Goal: Task Accomplishment & Management: Use online tool/utility

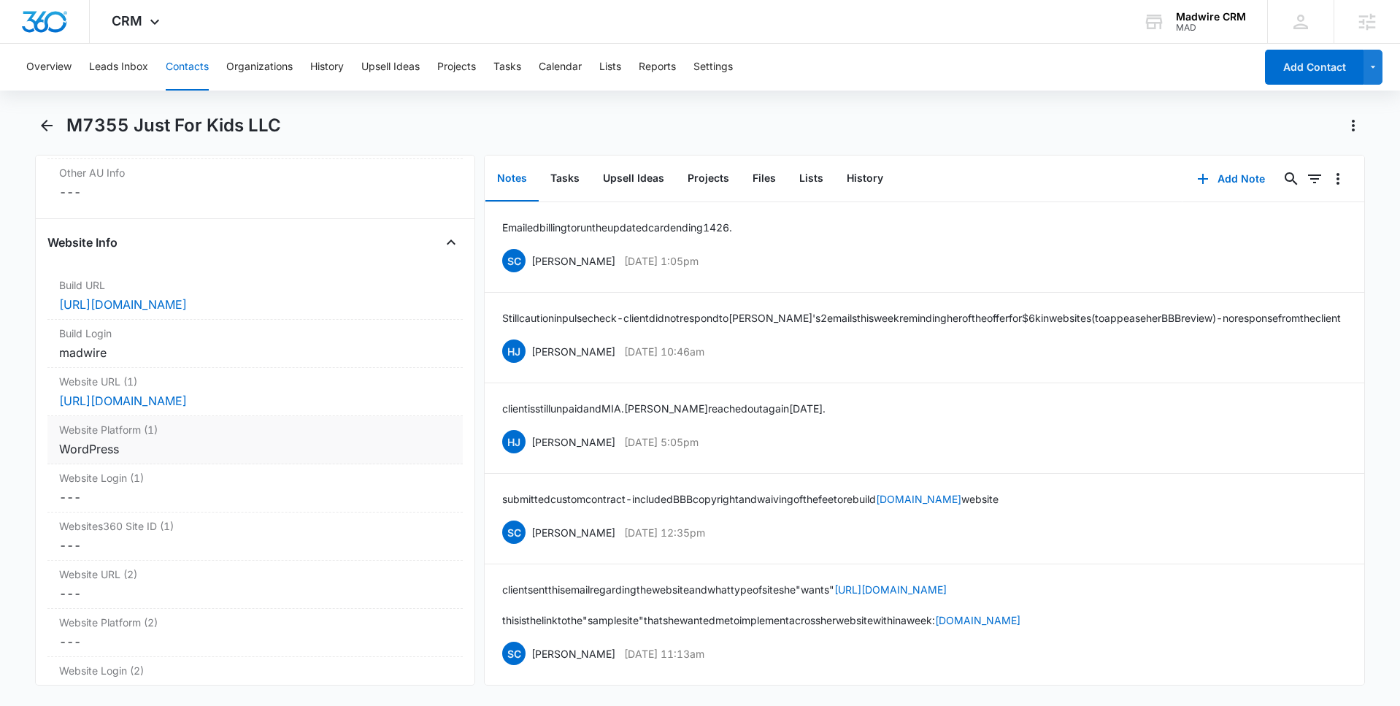
scroll to position [5569, 0]
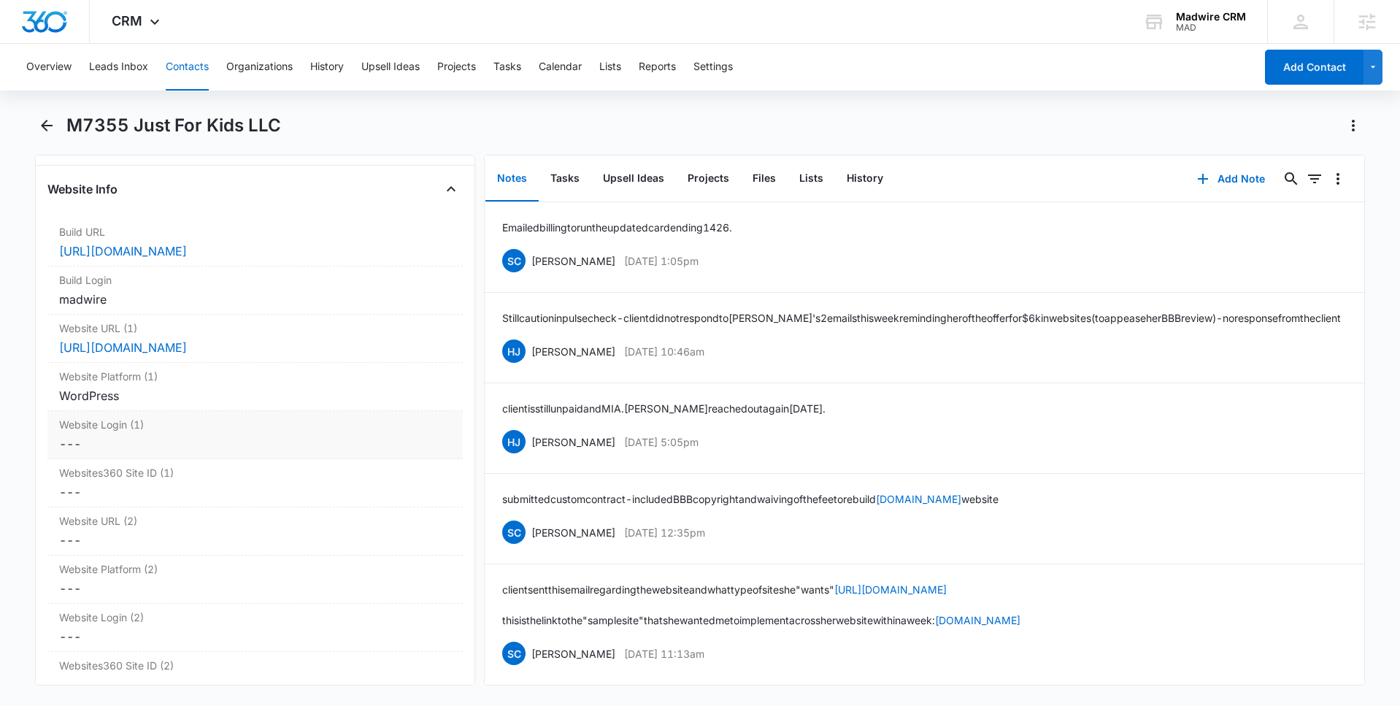
click at [300, 424] on label "Website Login (1)" at bounding box center [255, 424] width 392 height 15
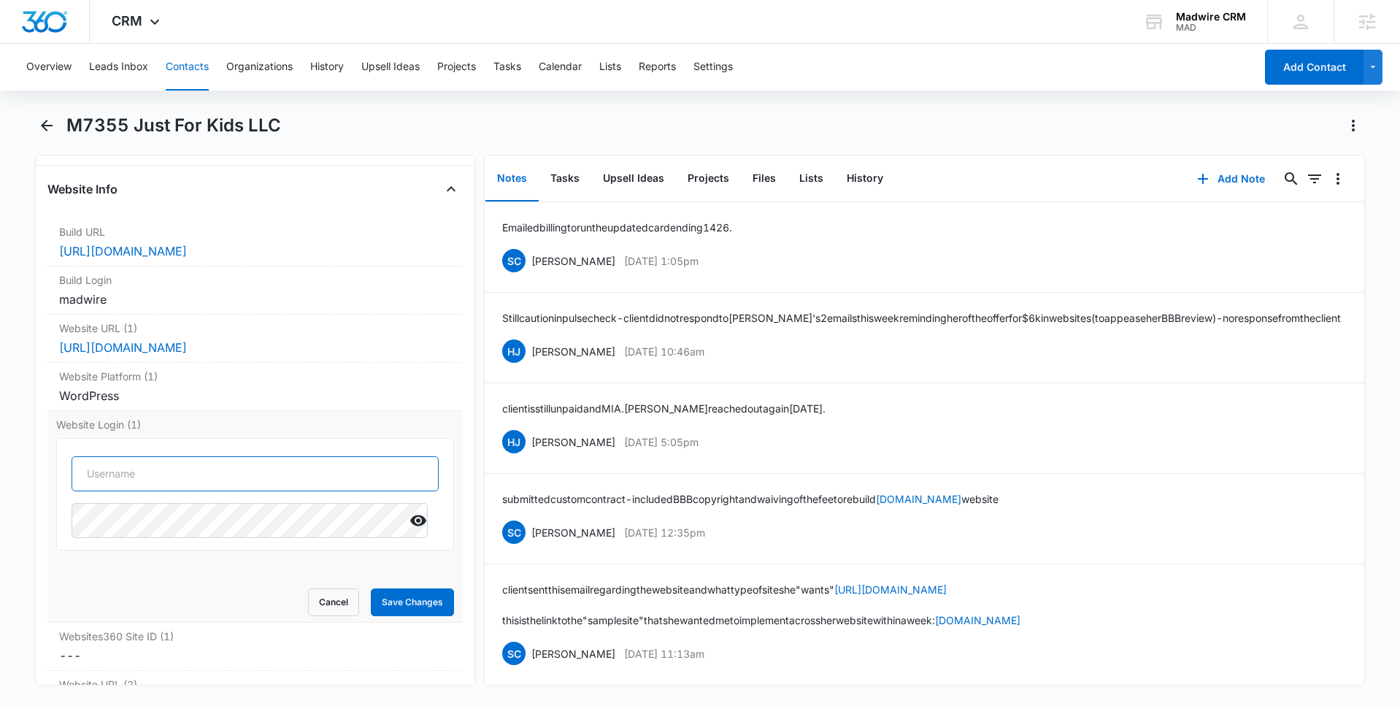
type input "[PERSON_NAME][EMAIL_ADDRESS][PERSON_NAME][DOMAIN_NAME]"
click at [288, 476] on input "[PERSON_NAME][EMAIL_ADDRESS][PERSON_NAME][DOMAIN_NAME]" at bounding box center [255, 473] width 367 height 35
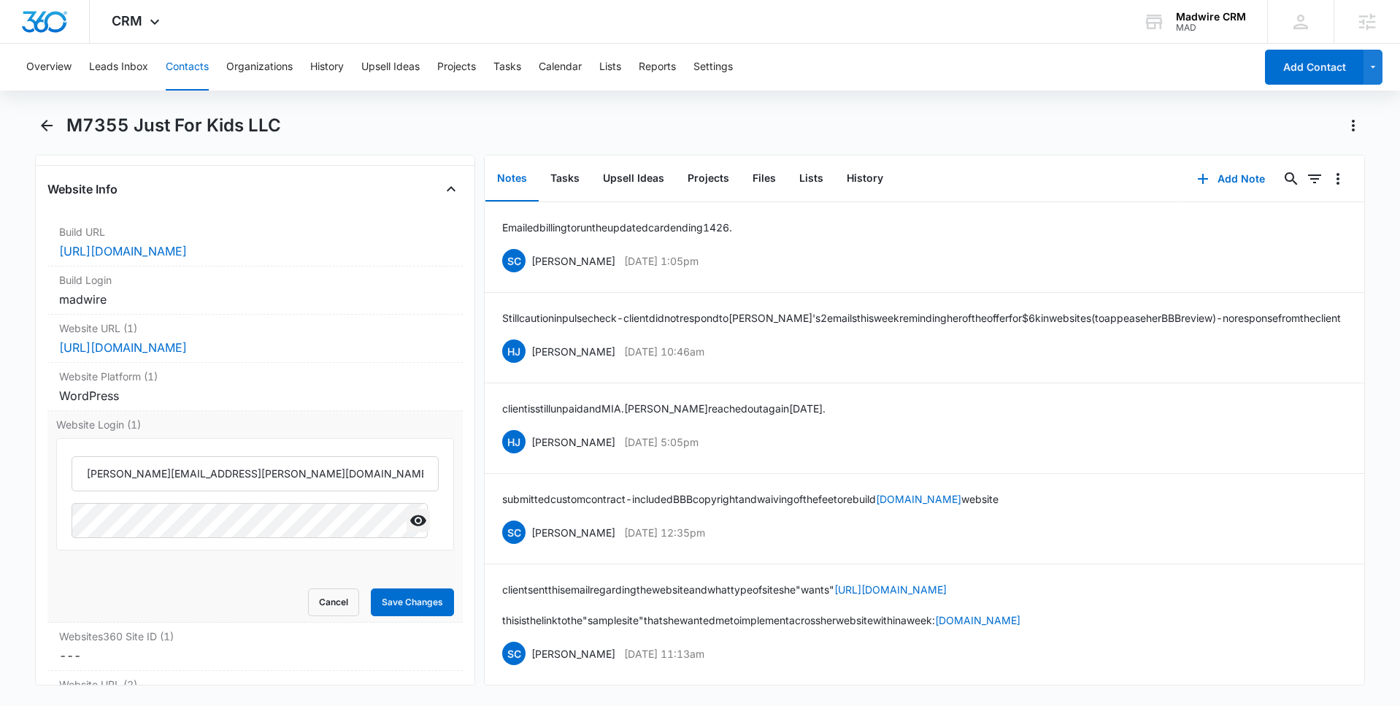
click at [410, 518] on icon "Show" at bounding box center [419, 521] width 18 height 18
click at [281, 397] on div "WordPress" at bounding box center [255, 396] width 392 height 18
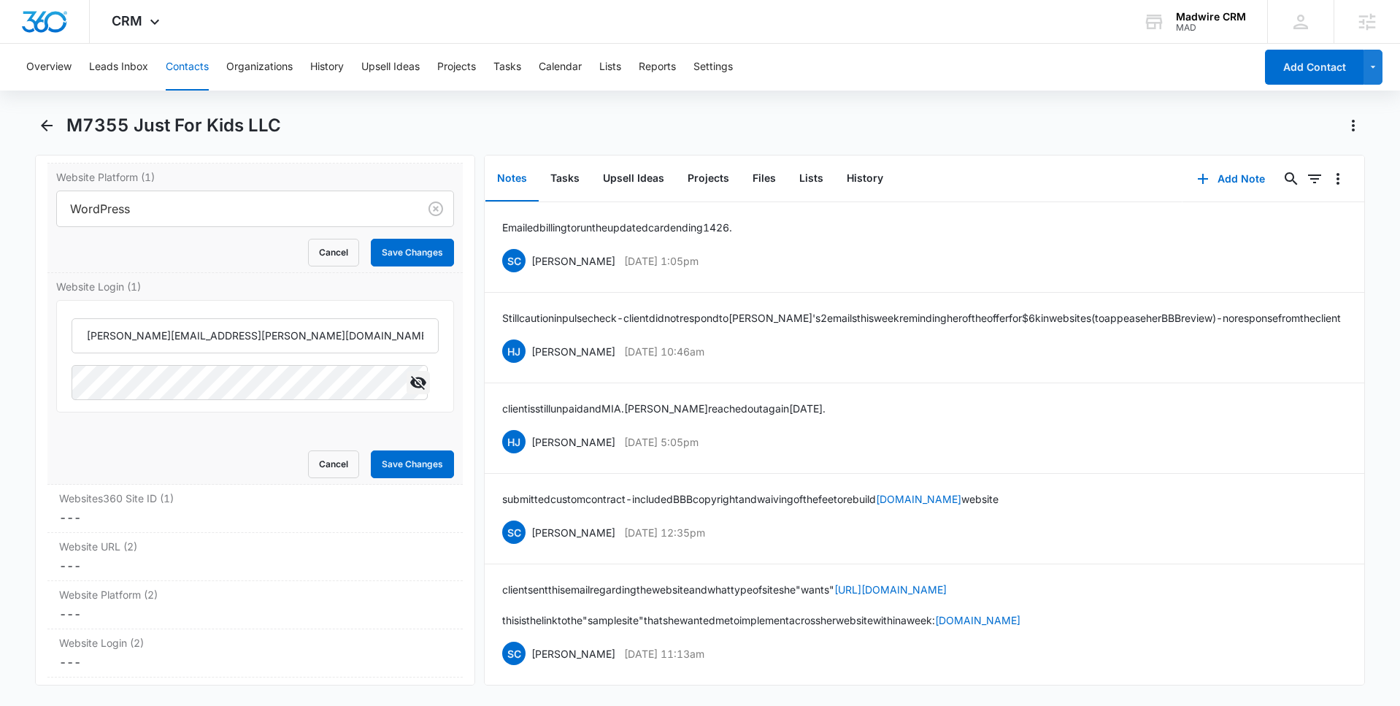
scroll to position [5774, 0]
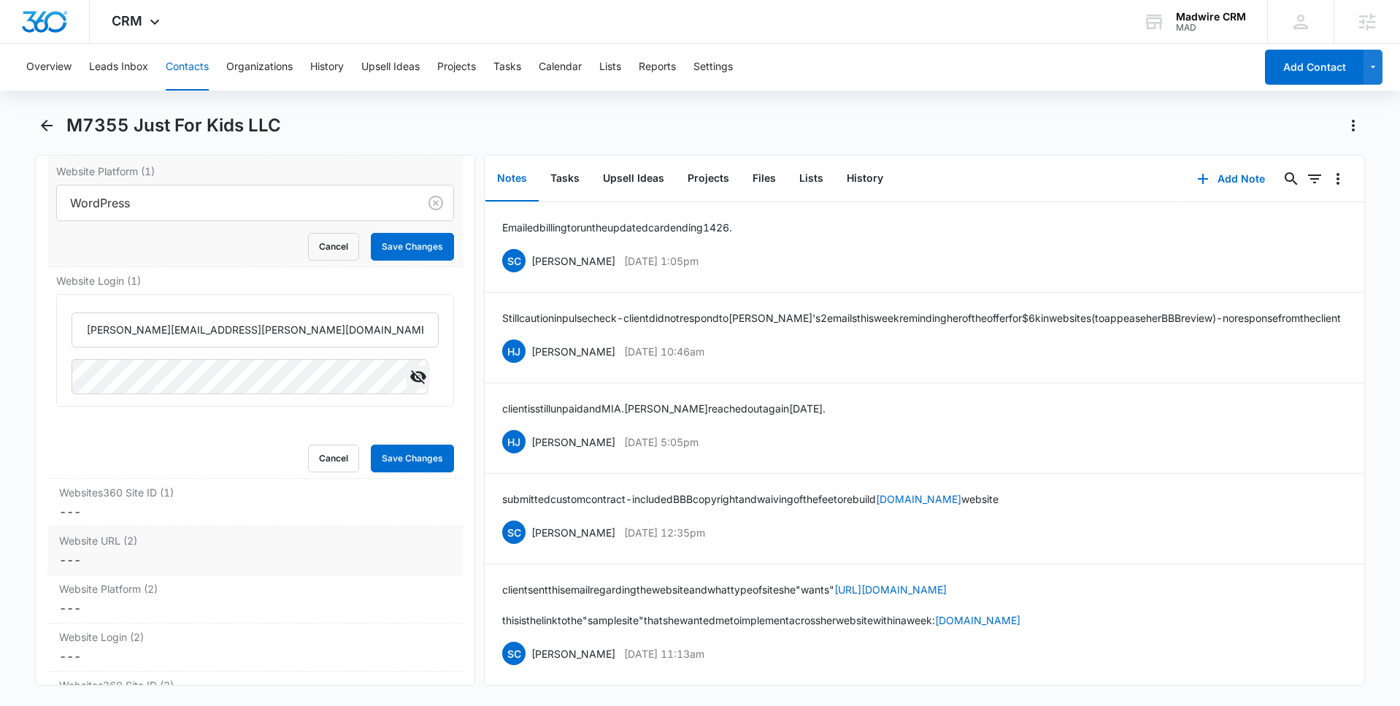
click at [243, 566] on dd "Cancel Save Changes ---" at bounding box center [255, 560] width 392 height 18
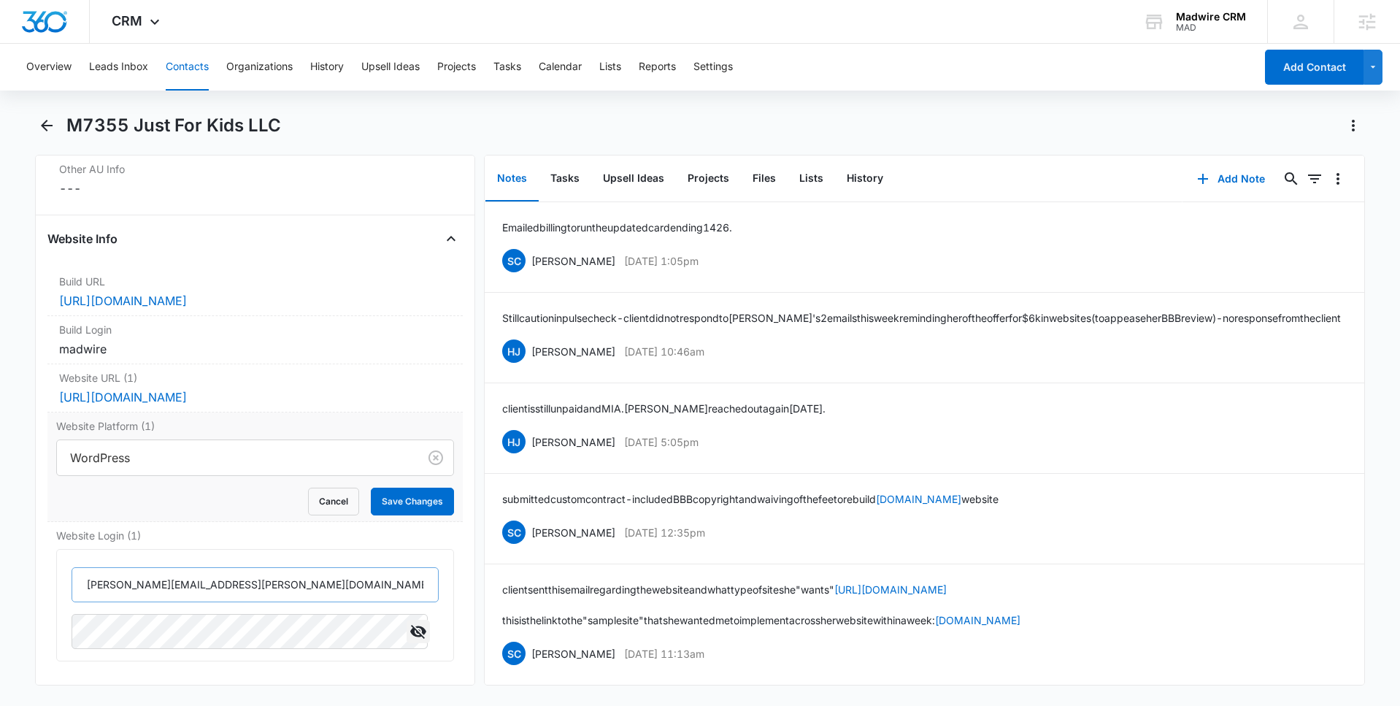
scroll to position [5473, 0]
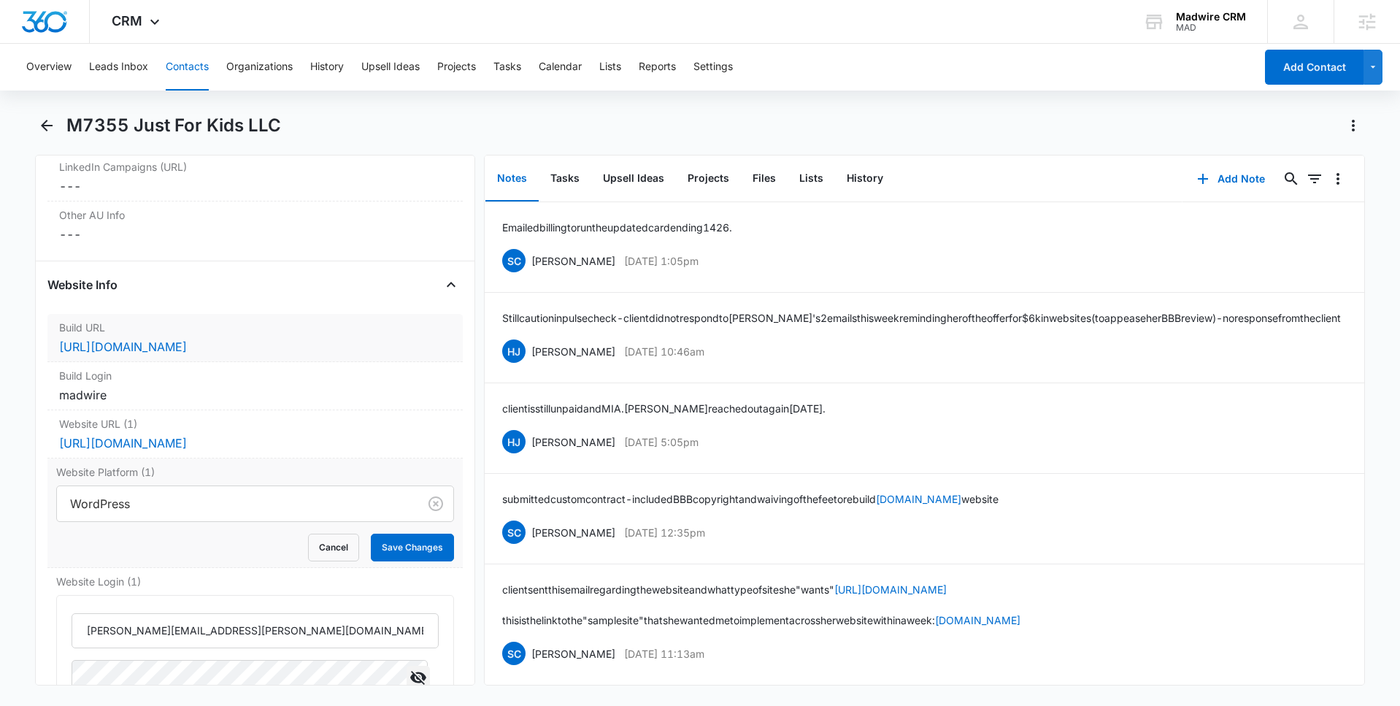
click at [353, 354] on dd "Cancel Save Changes [URL][DOMAIN_NAME]" at bounding box center [255, 347] width 392 height 18
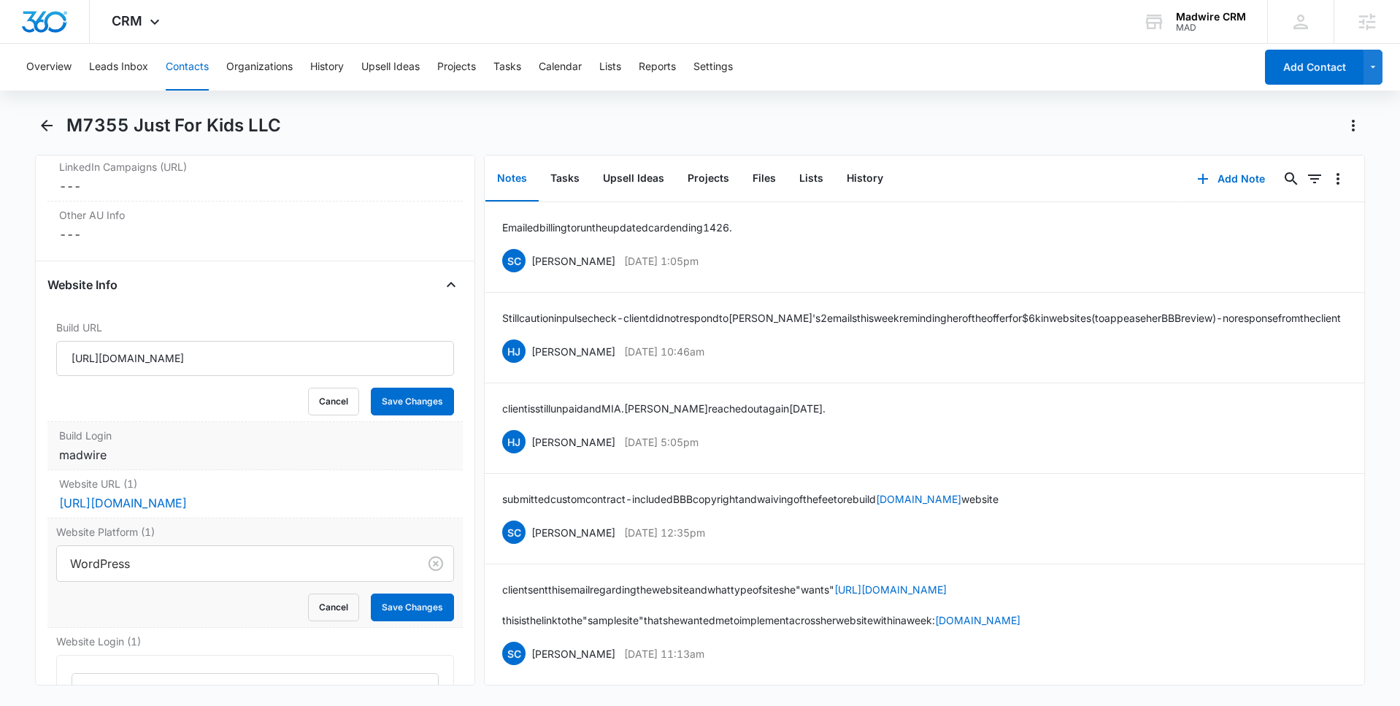
click at [280, 455] on div "madwire" at bounding box center [255, 455] width 392 height 18
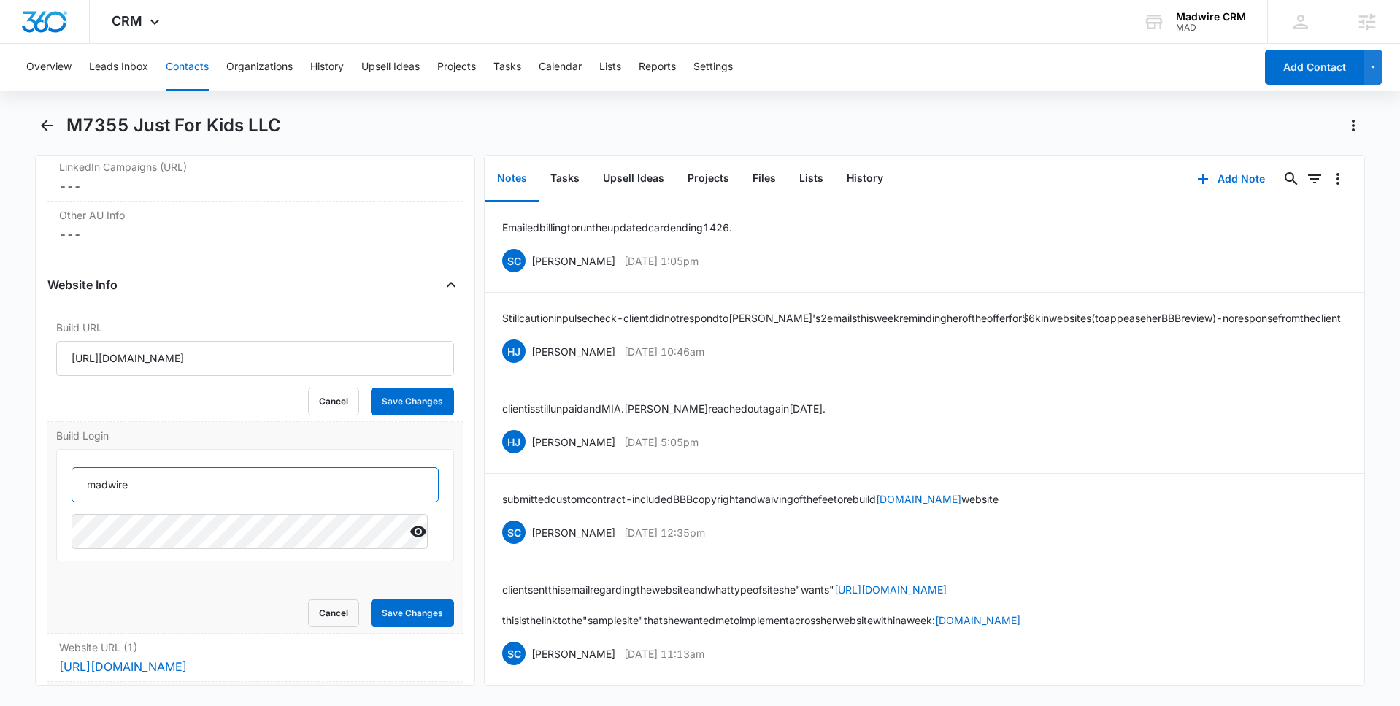
click at [275, 472] on input "madwire" at bounding box center [255, 484] width 367 height 35
click at [410, 532] on icon "Show" at bounding box center [418, 531] width 16 height 11
